Goal: Navigation & Orientation: Find specific page/section

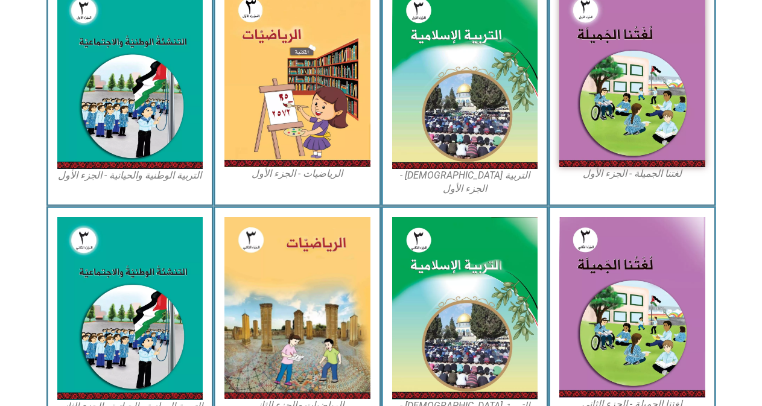
scroll to position [389, 0]
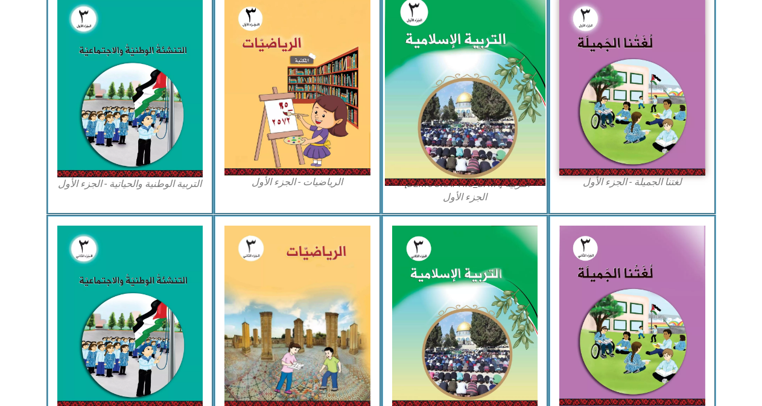
click at [388, 152] on img at bounding box center [465, 87] width 161 height 200
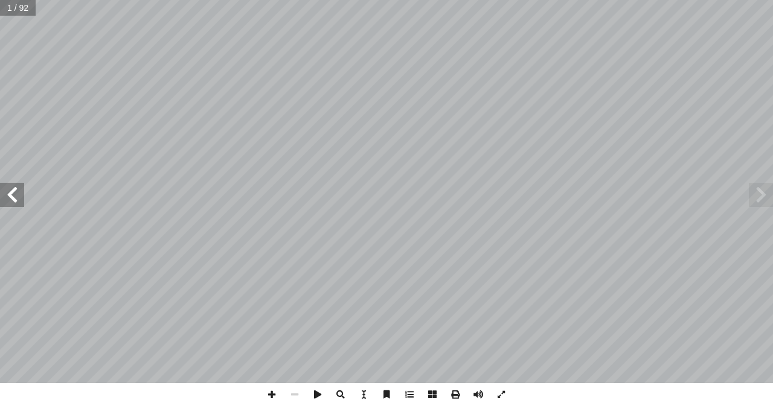
click at [12, 197] on span at bounding box center [12, 195] width 24 height 24
click at [12, 196] on span at bounding box center [12, 195] width 24 height 24
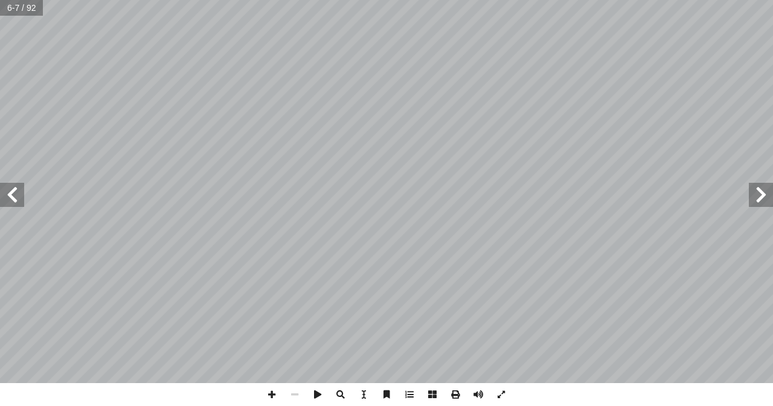
click at [12, 196] on span at bounding box center [12, 195] width 24 height 24
click at [760, 198] on span at bounding box center [761, 195] width 24 height 24
click at [449, 110] on html "الصفحة الرئيسية الصف الأول الصف الثاني الصف الثالث الصف الرابع الصف الخامس الصف…" at bounding box center [386, 55] width 773 height 110
